Goal: Find specific page/section

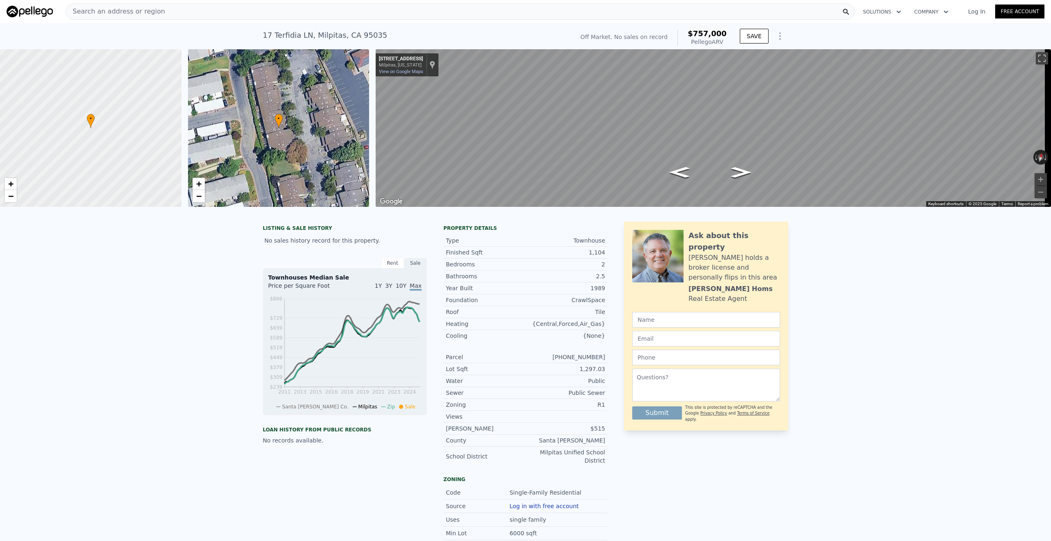
click at [388, 37] on div "[STREET_ADDRESS] No sales on record (~ARV $757k )" at bounding box center [417, 37] width 308 height 23
click at [349, 15] on div "Search an address or region" at bounding box center [460, 11] width 789 height 16
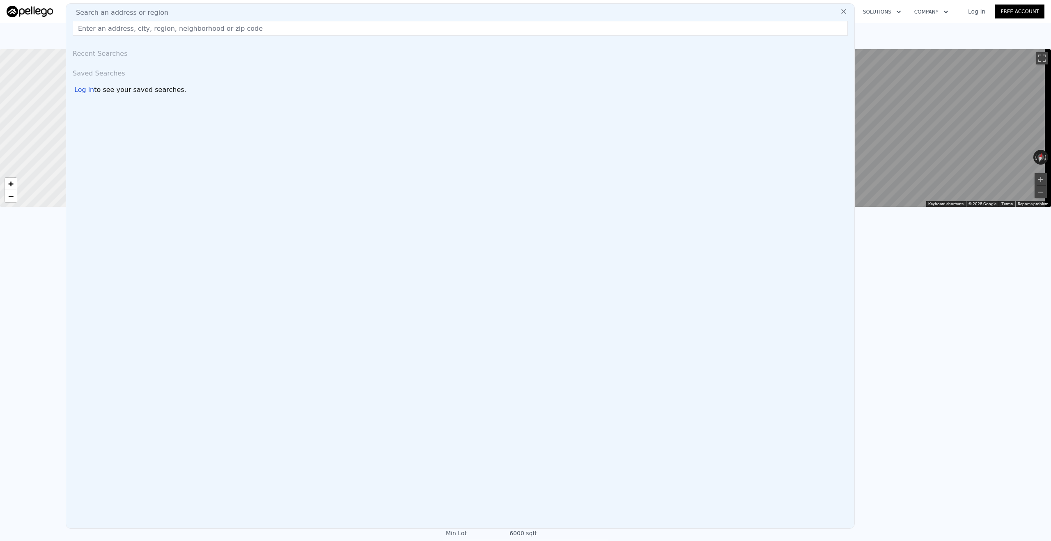
click at [340, 27] on input "text" at bounding box center [460, 28] width 775 height 15
paste input "[STREET_ADDRESS][PERSON_NAME]"
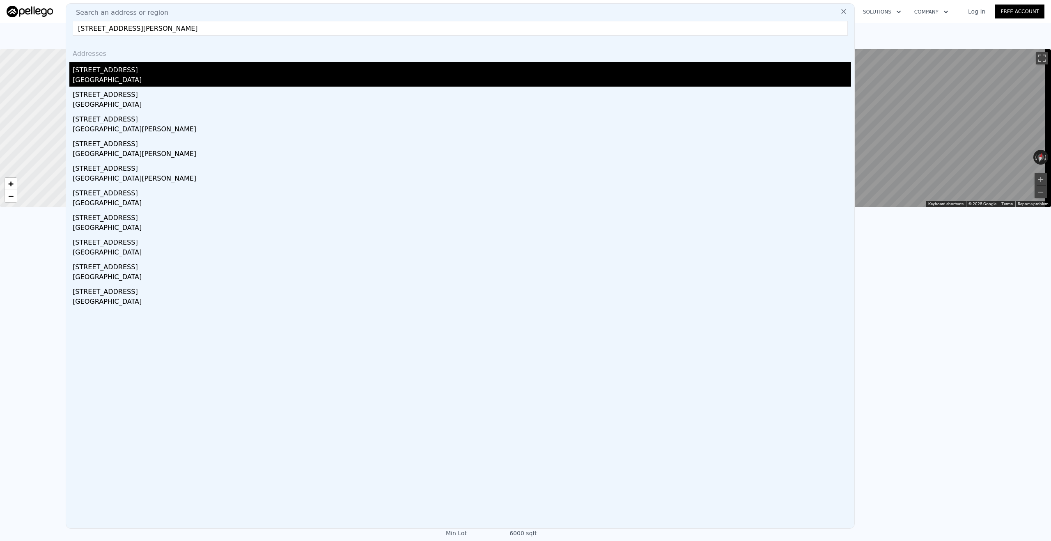
type input "[STREET_ADDRESS][PERSON_NAME]"
click at [212, 84] on div "[GEOGRAPHIC_DATA]" at bounding box center [462, 80] width 779 height 11
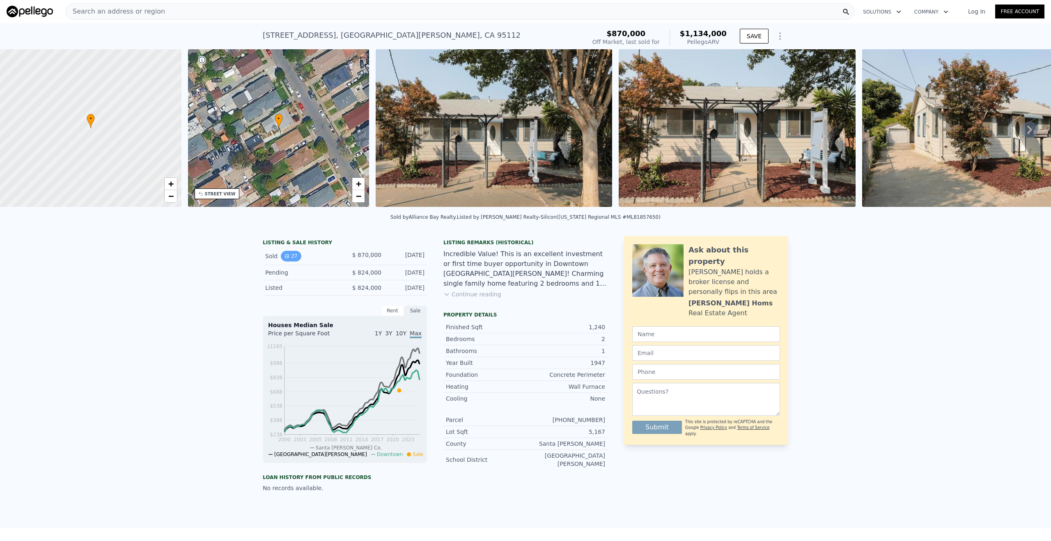
click at [289, 262] on button "27" at bounding box center [291, 256] width 20 height 11
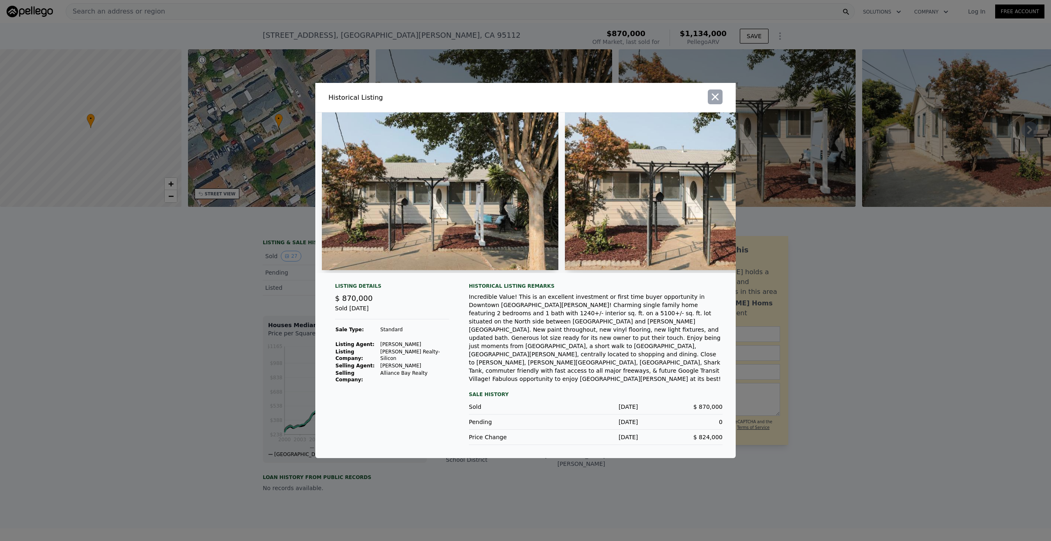
click at [720, 103] on icon "button" at bounding box center [715, 96] width 11 height 11
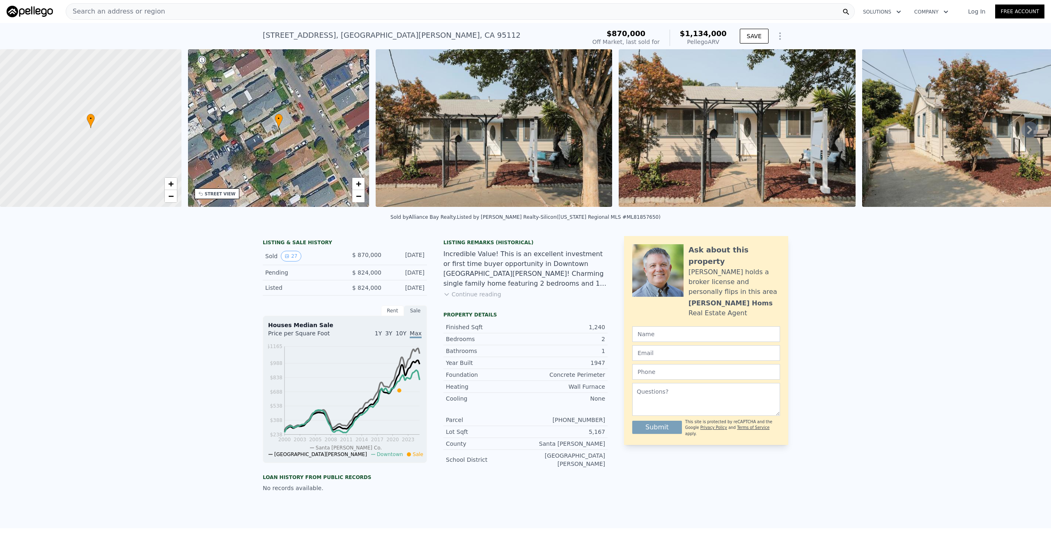
click at [239, 11] on div "Search an address or region" at bounding box center [460, 11] width 789 height 16
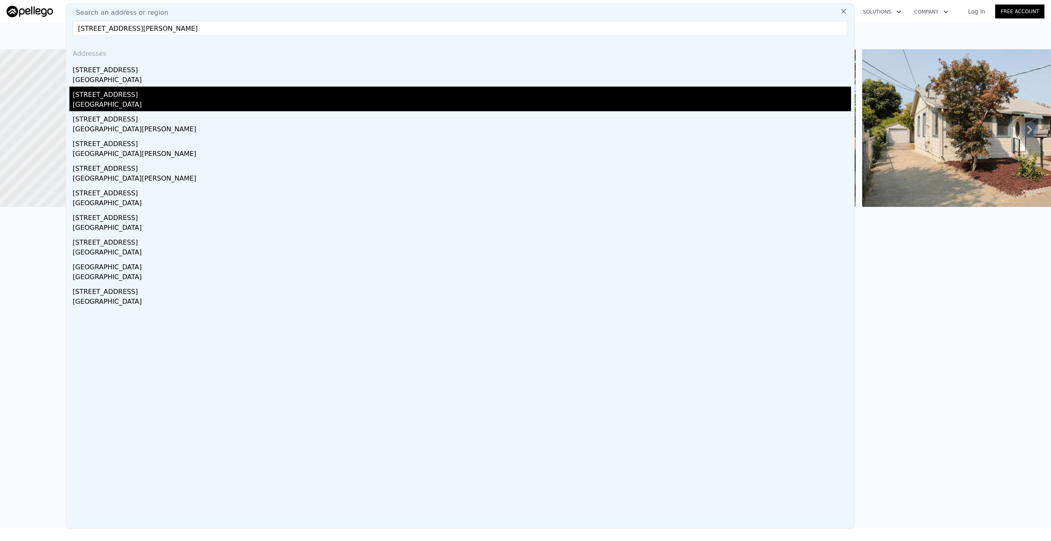
type input "[STREET_ADDRESS][PERSON_NAME]"
click at [148, 94] on div "[STREET_ADDRESS]" at bounding box center [462, 93] width 779 height 13
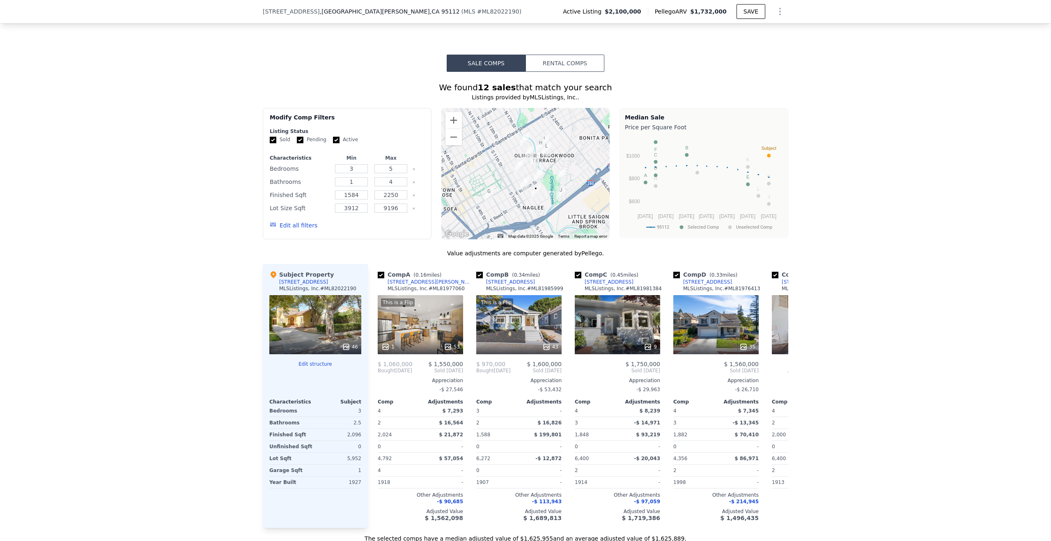
scroll to position [543, 0]
